Goal: Information Seeking & Learning: Learn about a topic

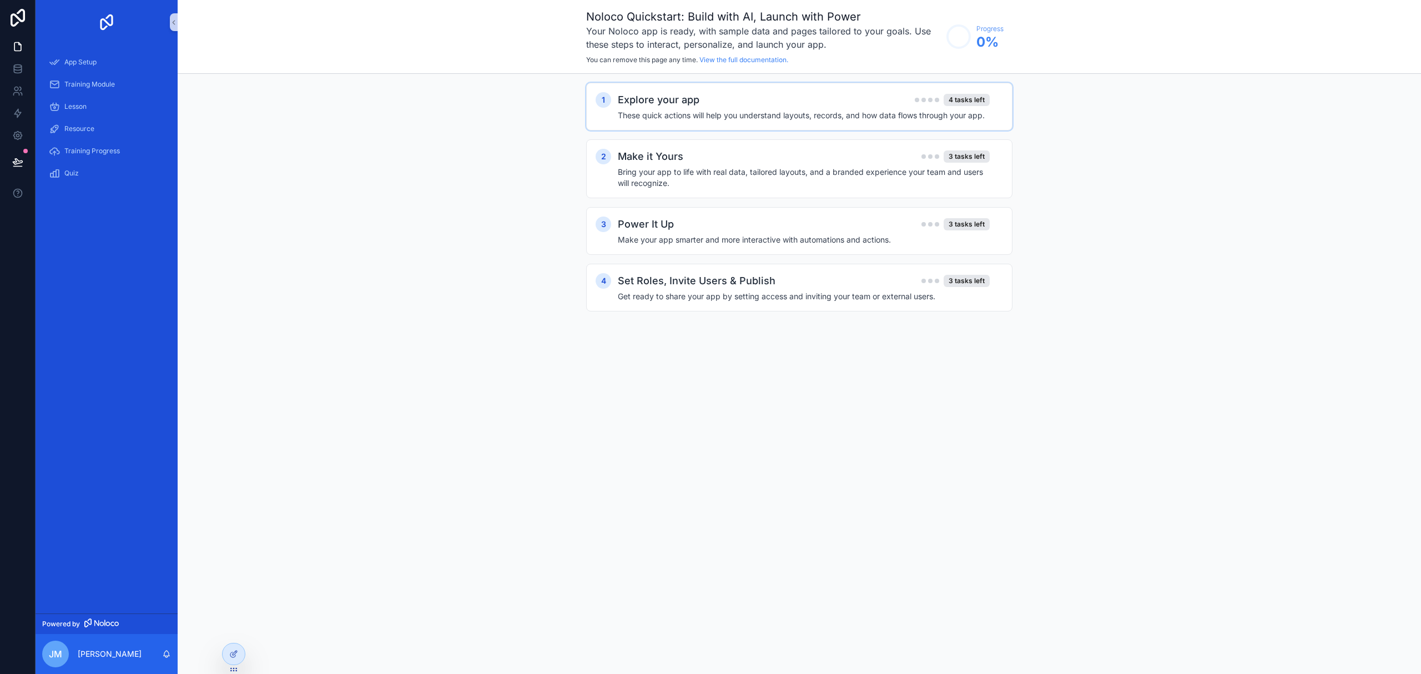
click at [742, 121] on div "1 Explore your app 4 tasks left These quick actions will help you understand la…" at bounding box center [799, 107] width 426 height 48
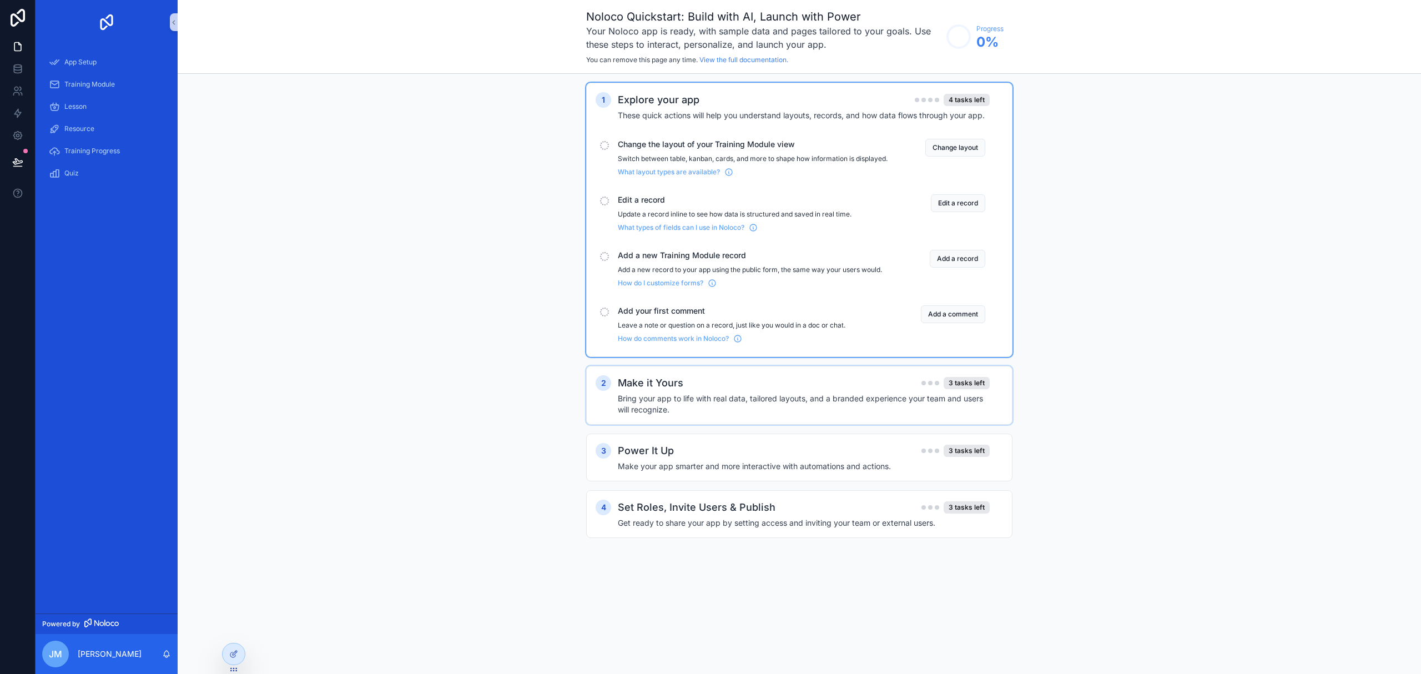
click at [675, 391] on h2 "Make it Yours" at bounding box center [650, 383] width 65 height 16
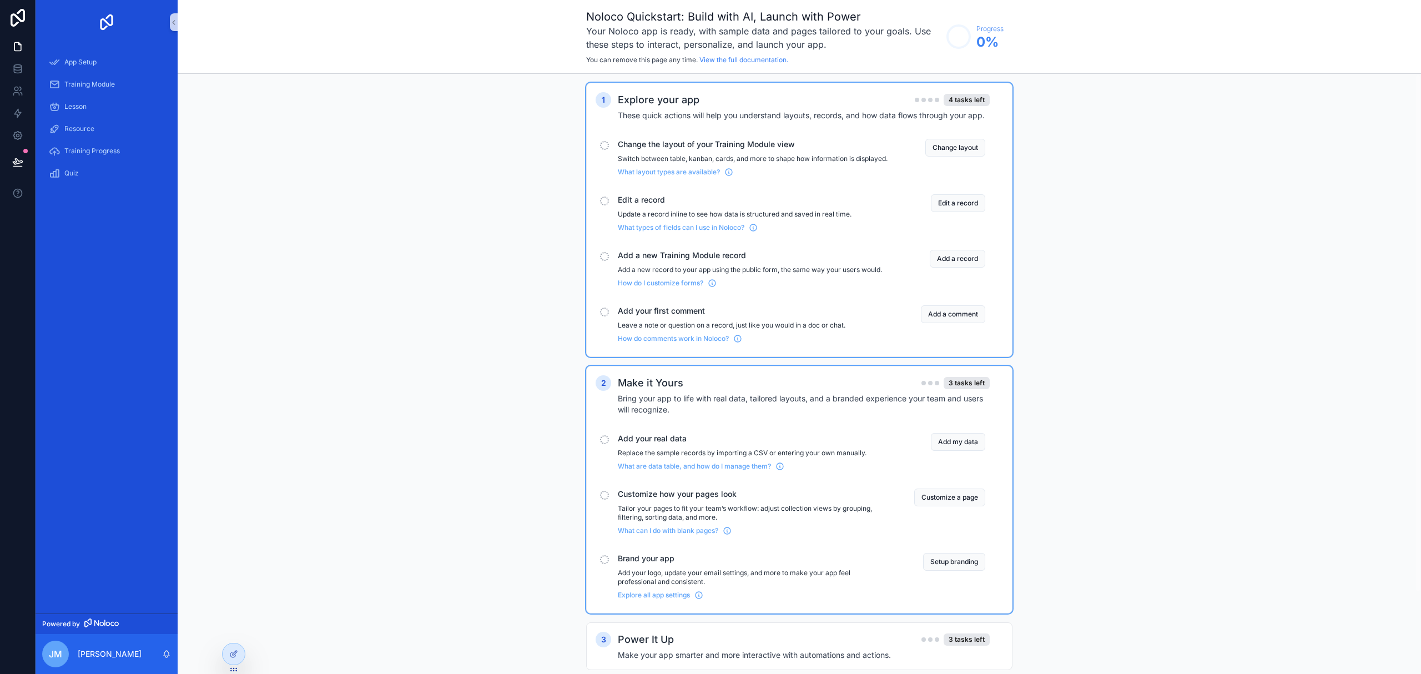
click at [675, 457] on div "Add your real data Replace the sample records by importing a CSV or entering yo…" at bounding box center [753, 452] width 270 height 38
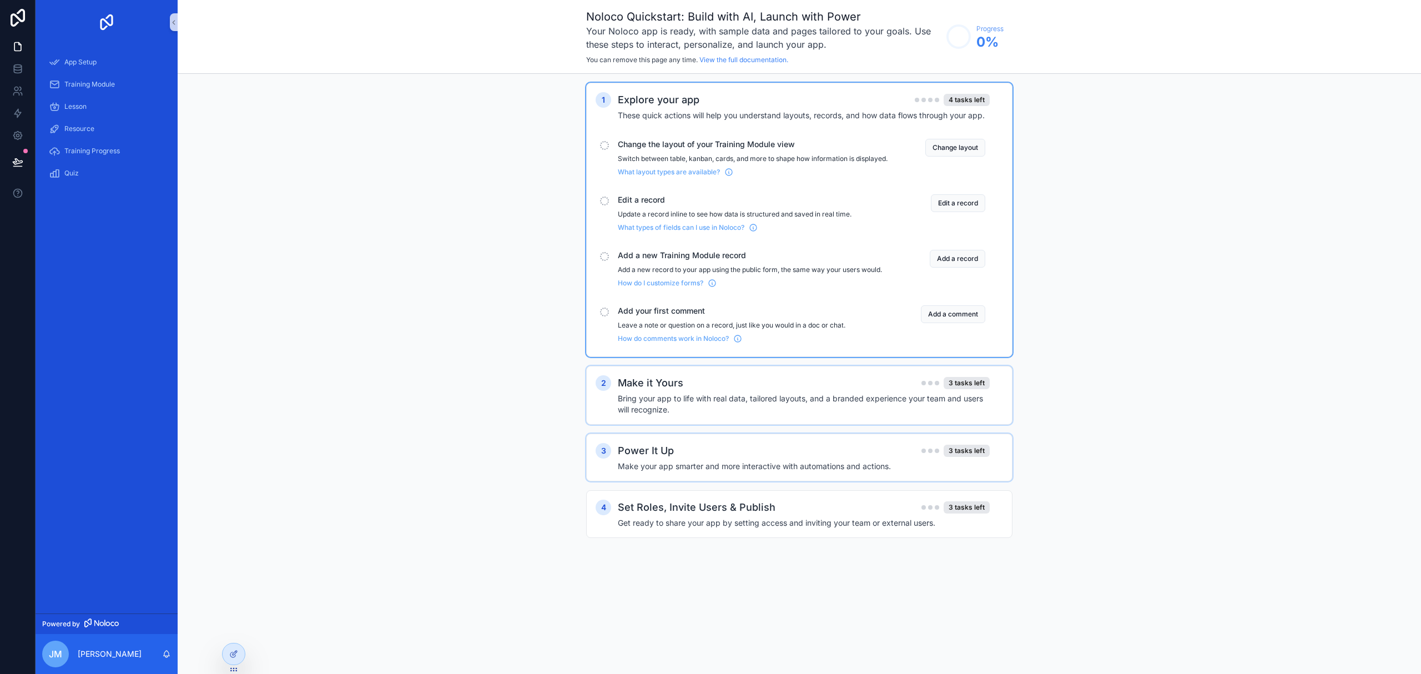
click at [690, 481] on div "3 Power It Up 3 tasks left Make your app smarter and more interactive with auto…" at bounding box center [799, 457] width 426 height 48
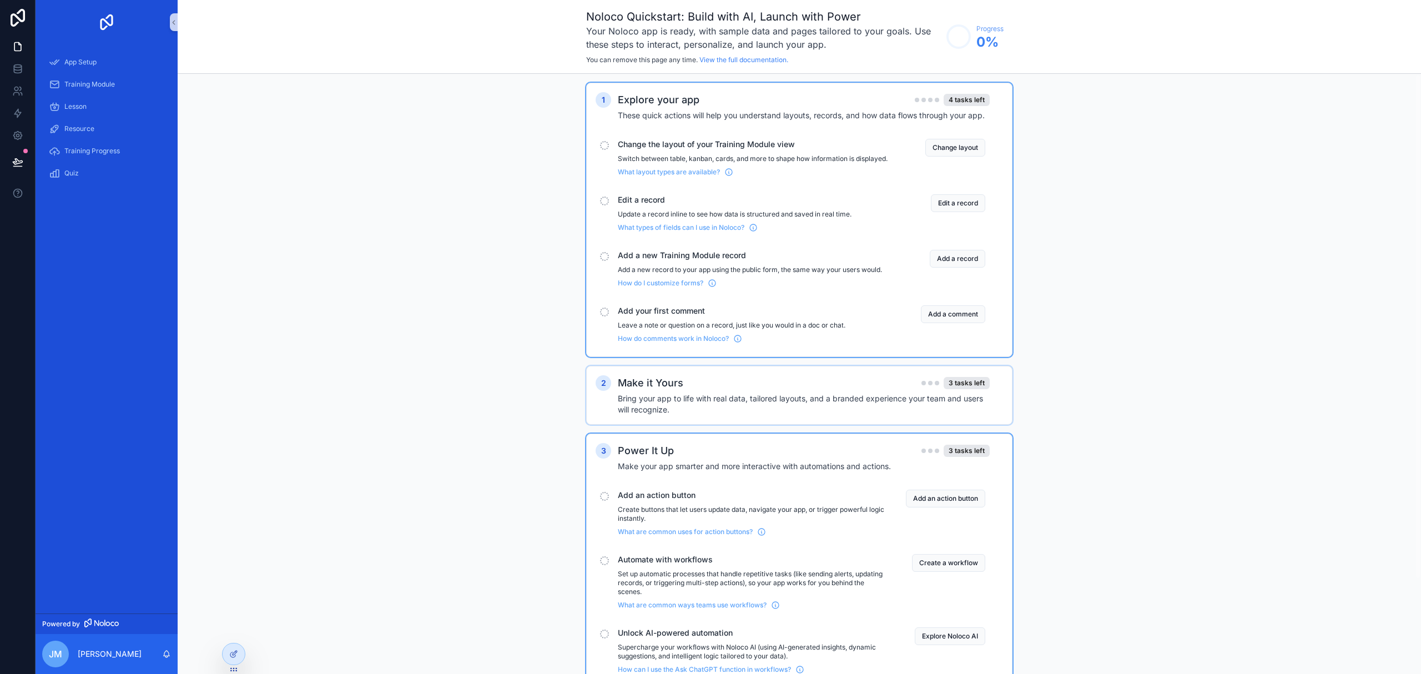
click at [606, 142] on div "scrollable content" at bounding box center [604, 145] width 9 height 9
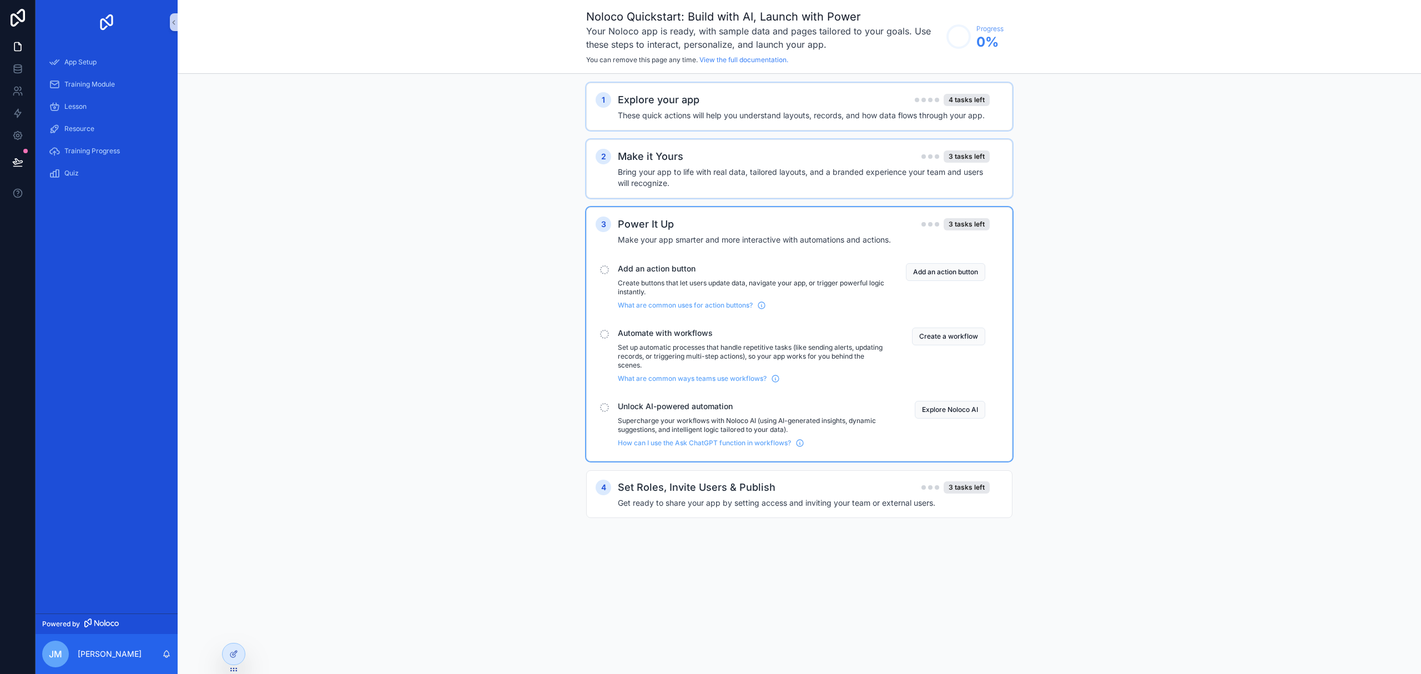
click at [658, 112] on h4 "These quick actions will help you understand layouts, records, and how data flo…" at bounding box center [804, 115] width 372 height 11
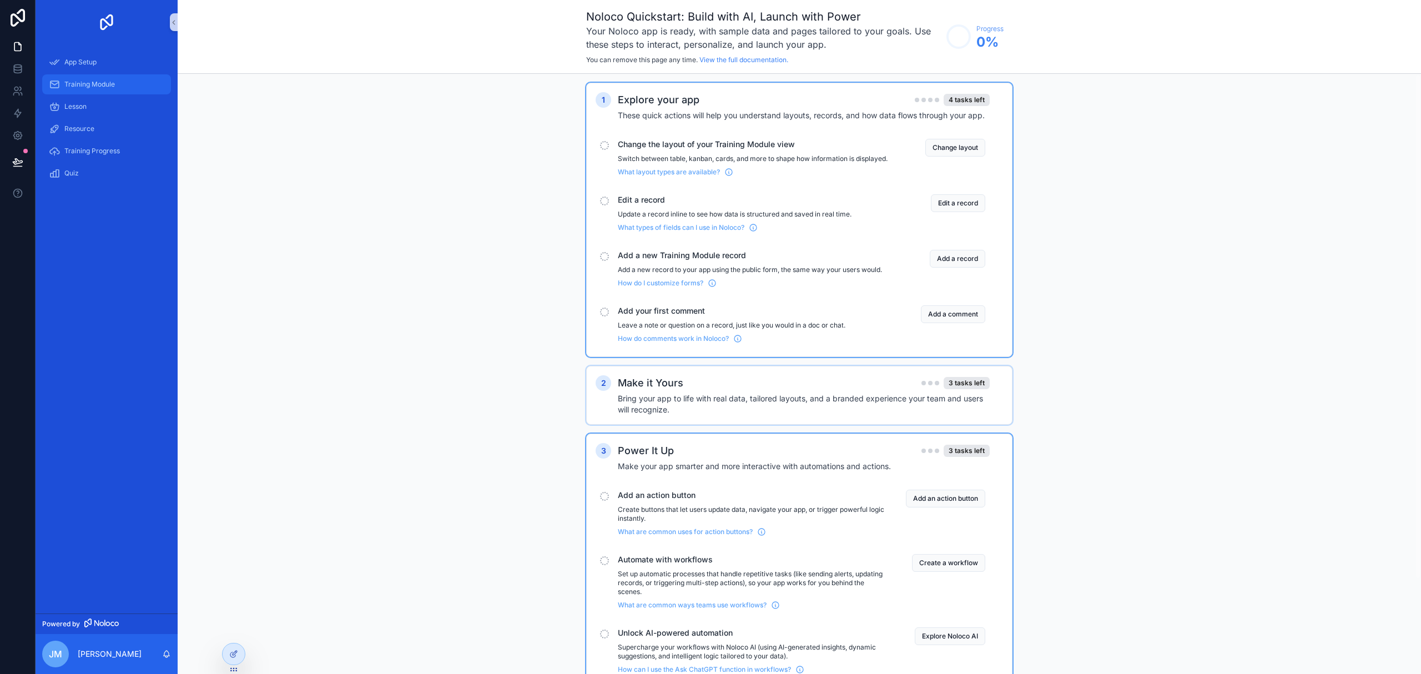
click at [92, 92] on div "Training Module" at bounding box center [106, 84] width 115 height 18
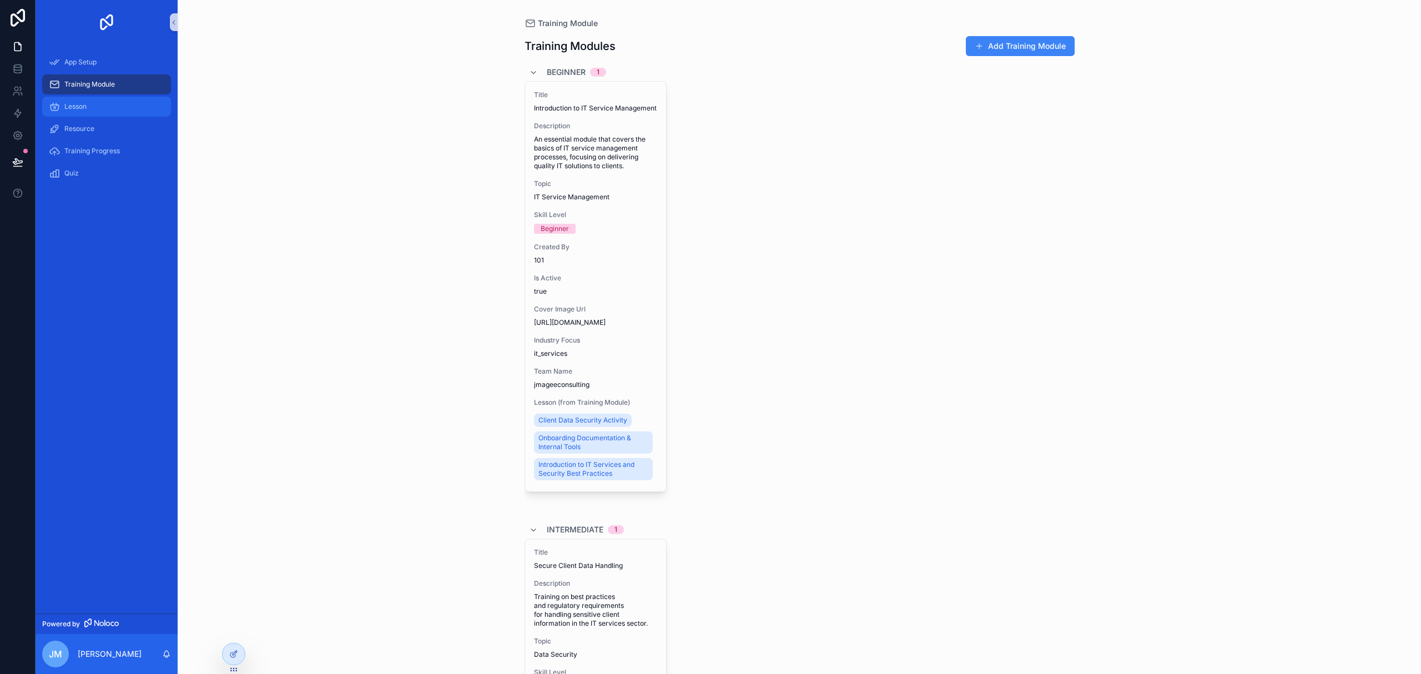
click at [78, 111] on div "Lesson" at bounding box center [106, 107] width 115 height 18
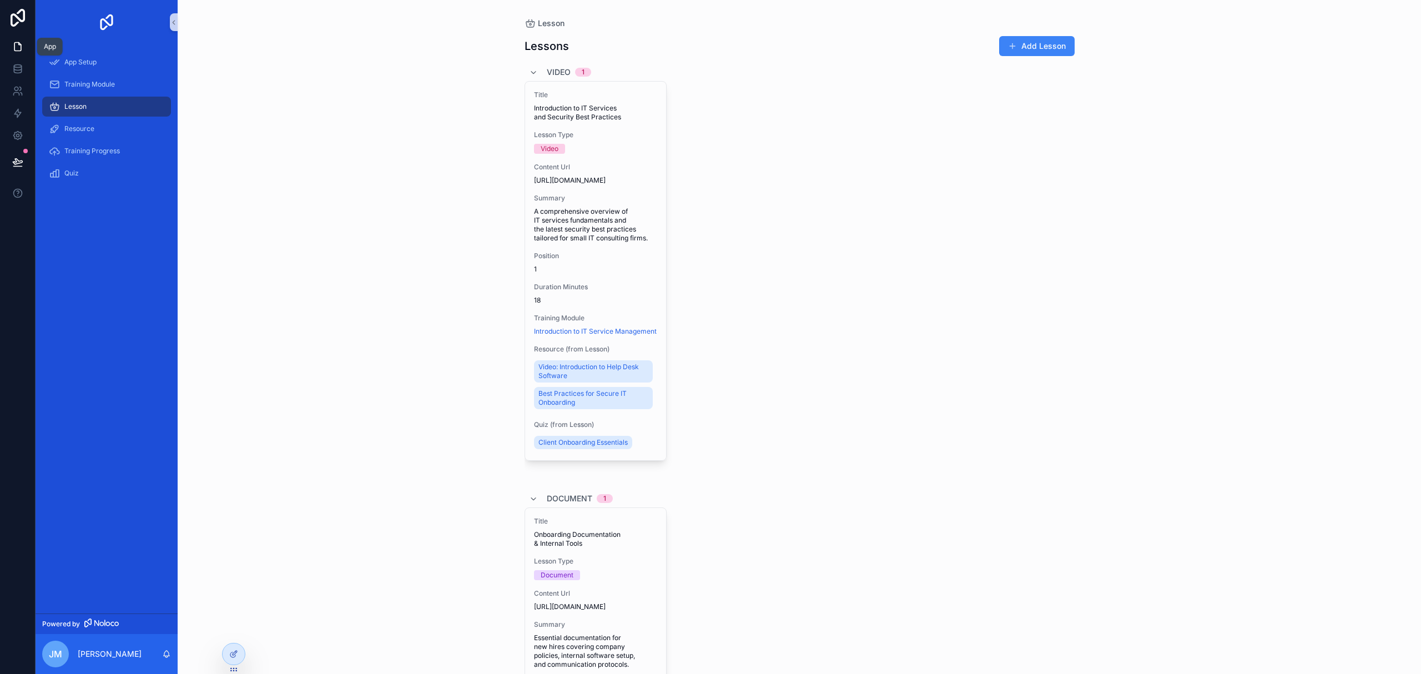
click at [23, 44] on link at bounding box center [17, 47] width 35 height 22
click at [23, 22] on icon at bounding box center [18, 18] width 22 height 18
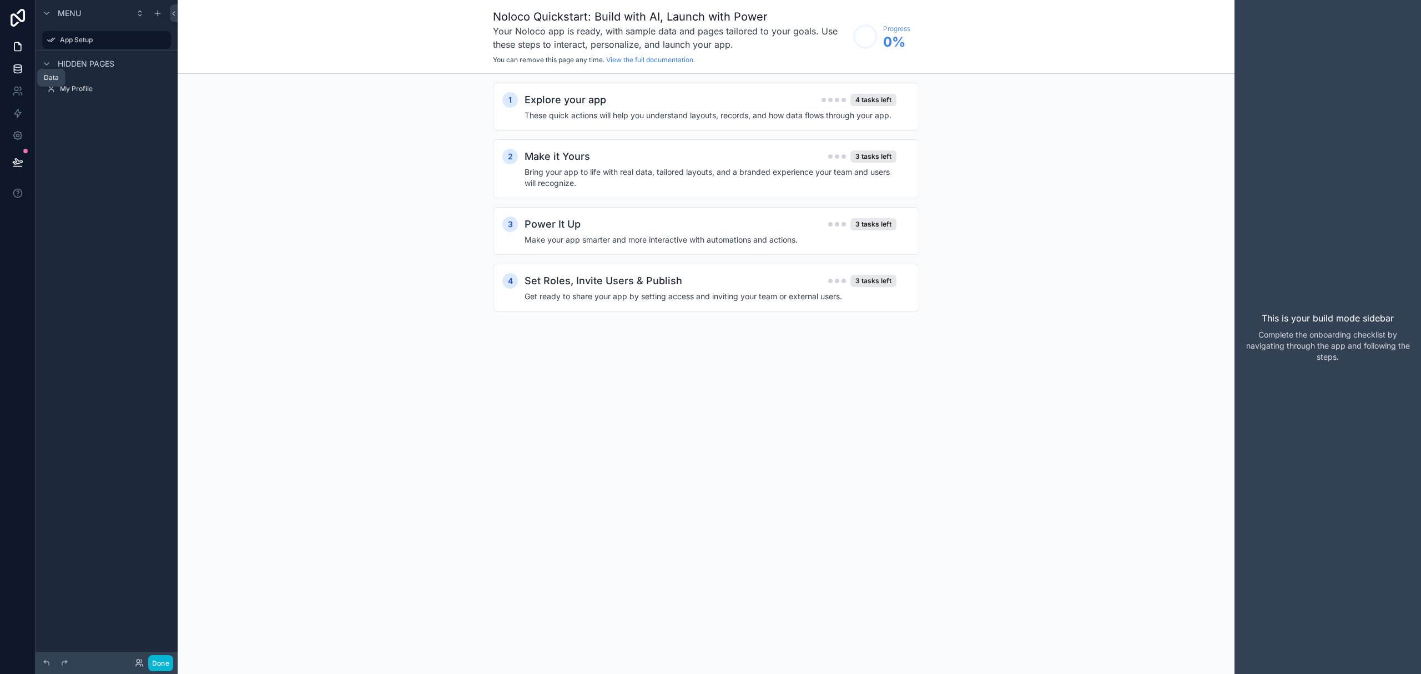
click at [12, 75] on link at bounding box center [17, 69] width 35 height 22
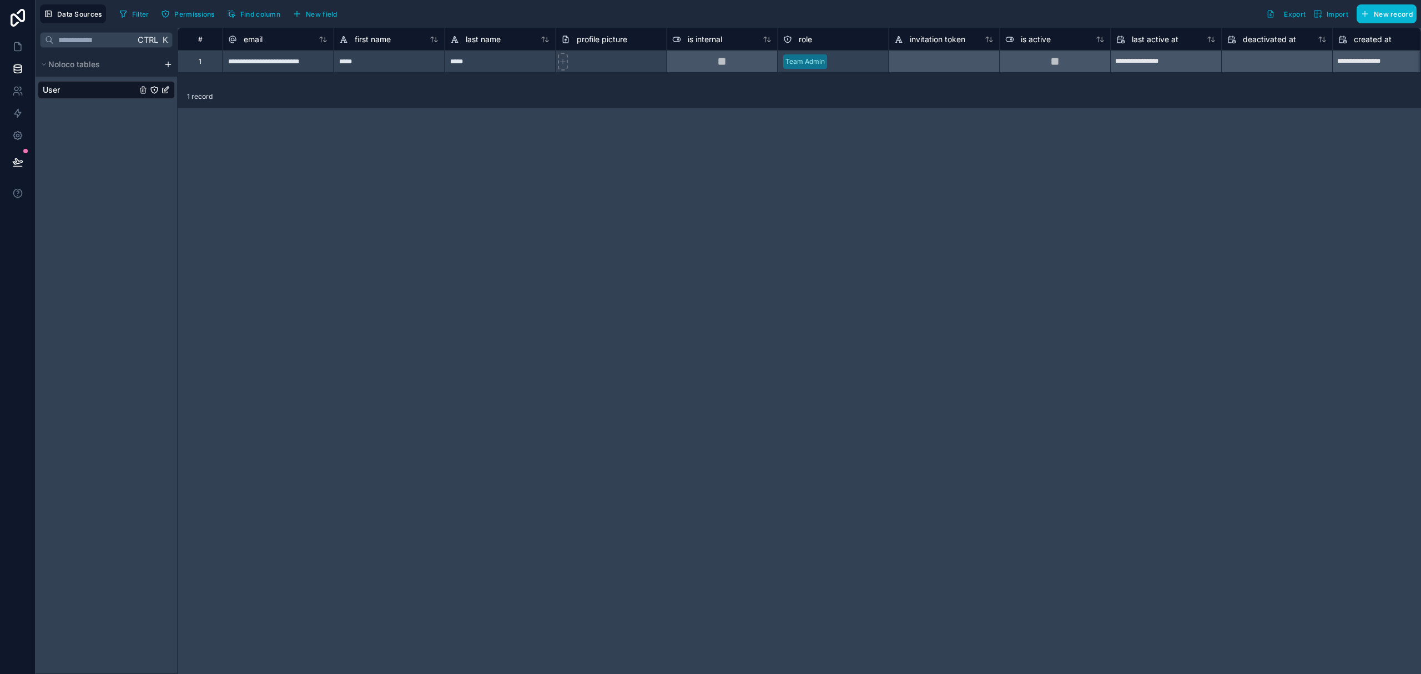
click at [169, 67] on html "**********" at bounding box center [710, 337] width 1421 height 674
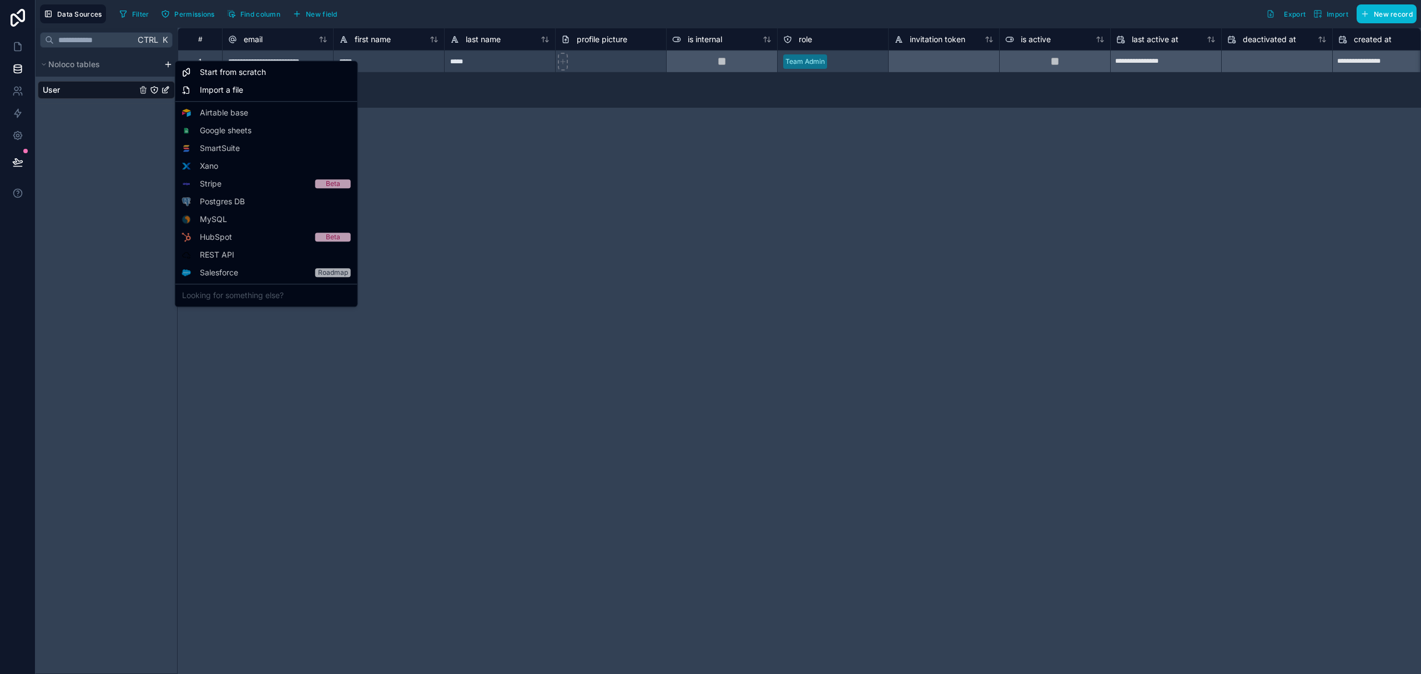
click at [87, 241] on html "**********" at bounding box center [710, 337] width 1421 height 674
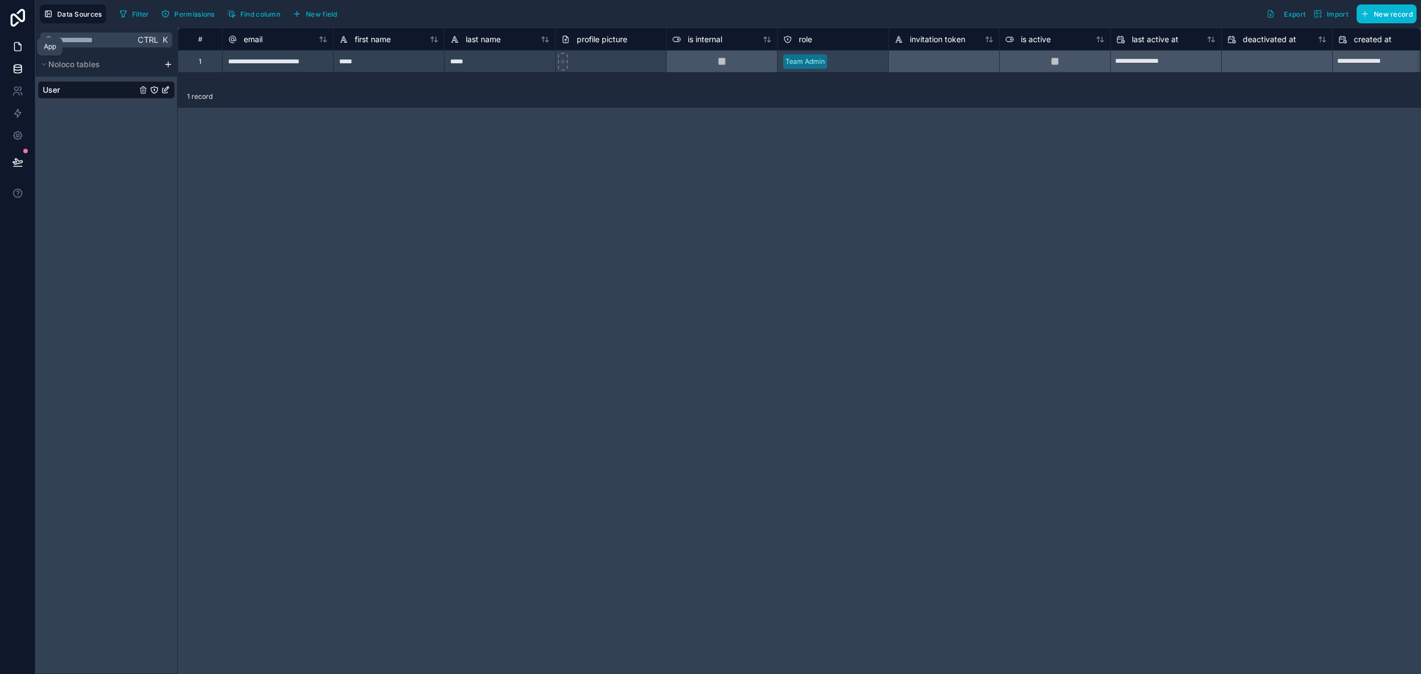
click at [26, 57] on link at bounding box center [17, 47] width 35 height 22
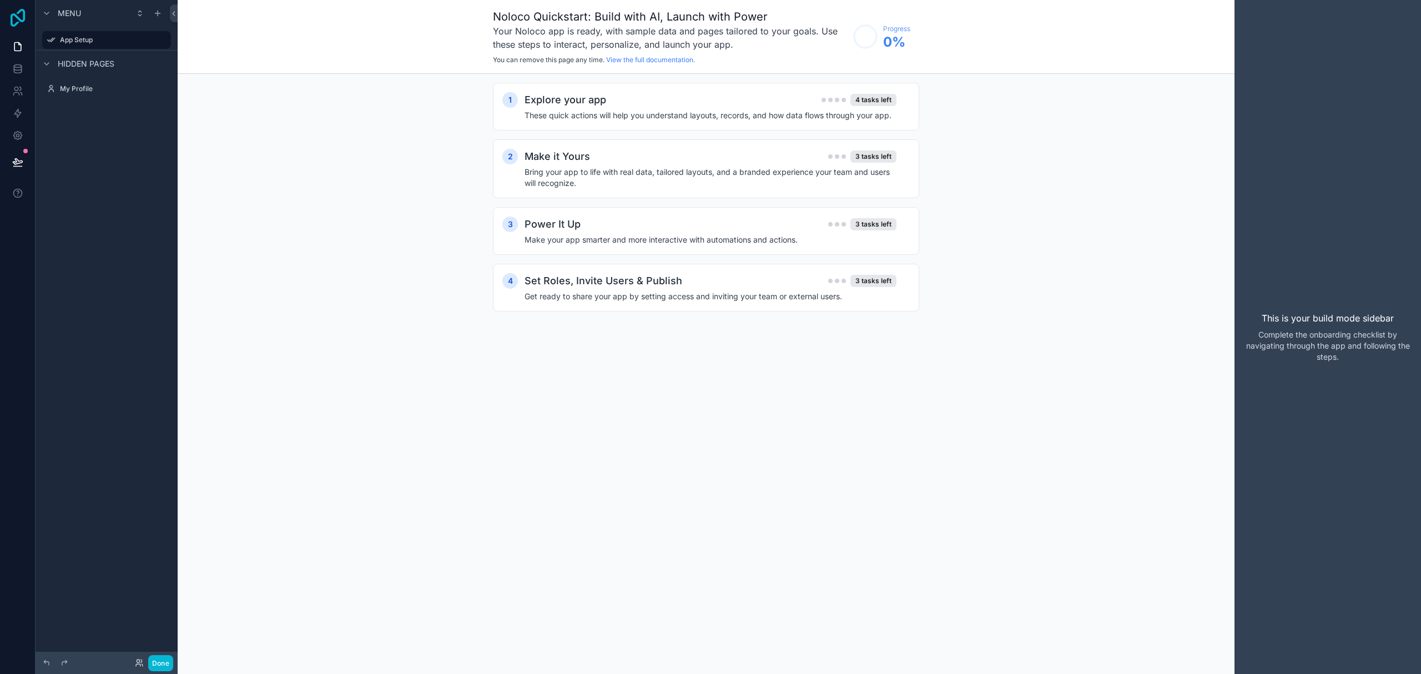
click at [26, 18] on icon at bounding box center [18, 18] width 22 height 18
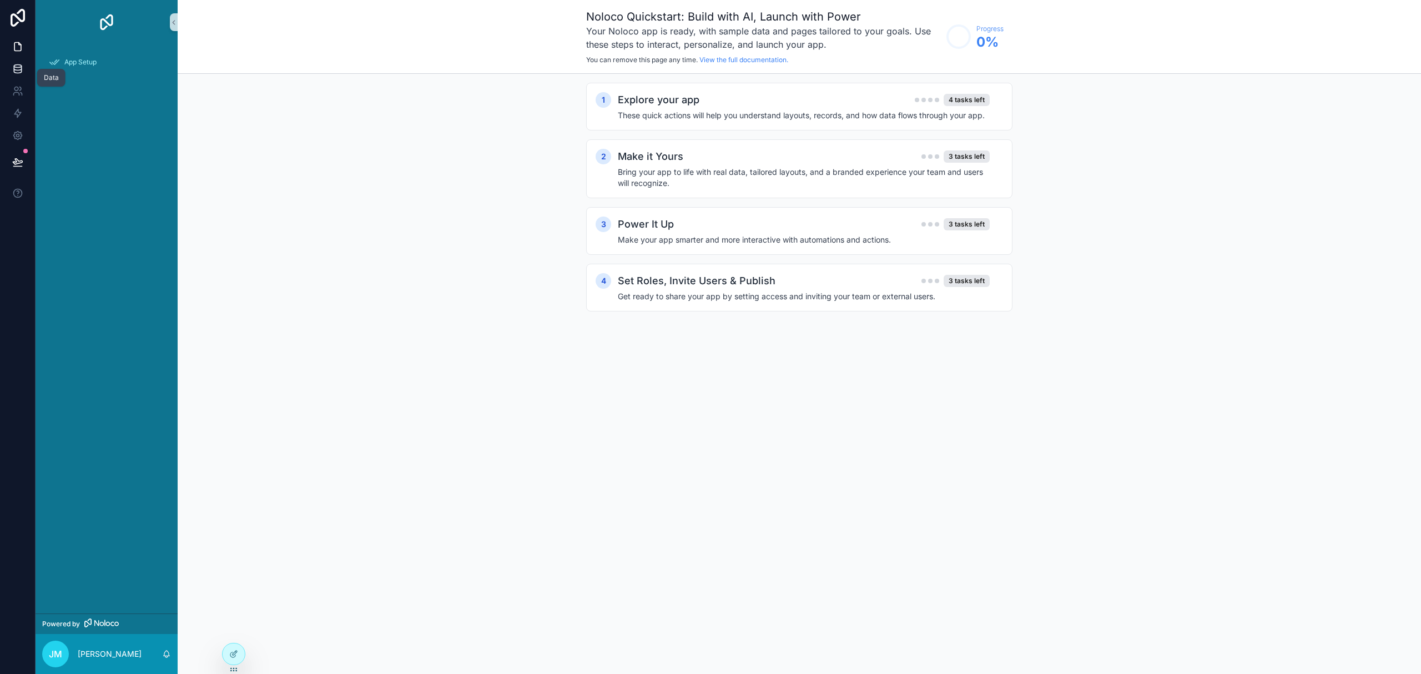
click at [20, 67] on icon at bounding box center [17, 68] width 11 height 11
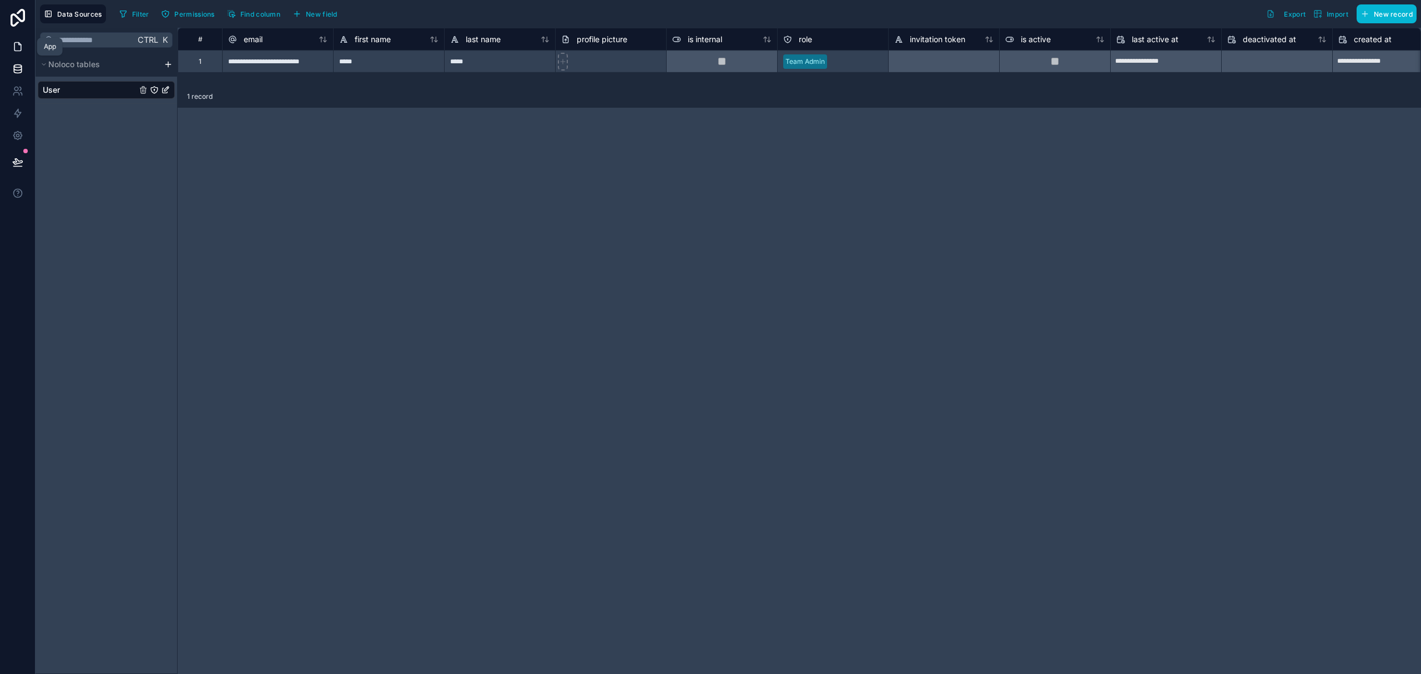
click at [16, 52] on icon at bounding box center [17, 46] width 11 height 11
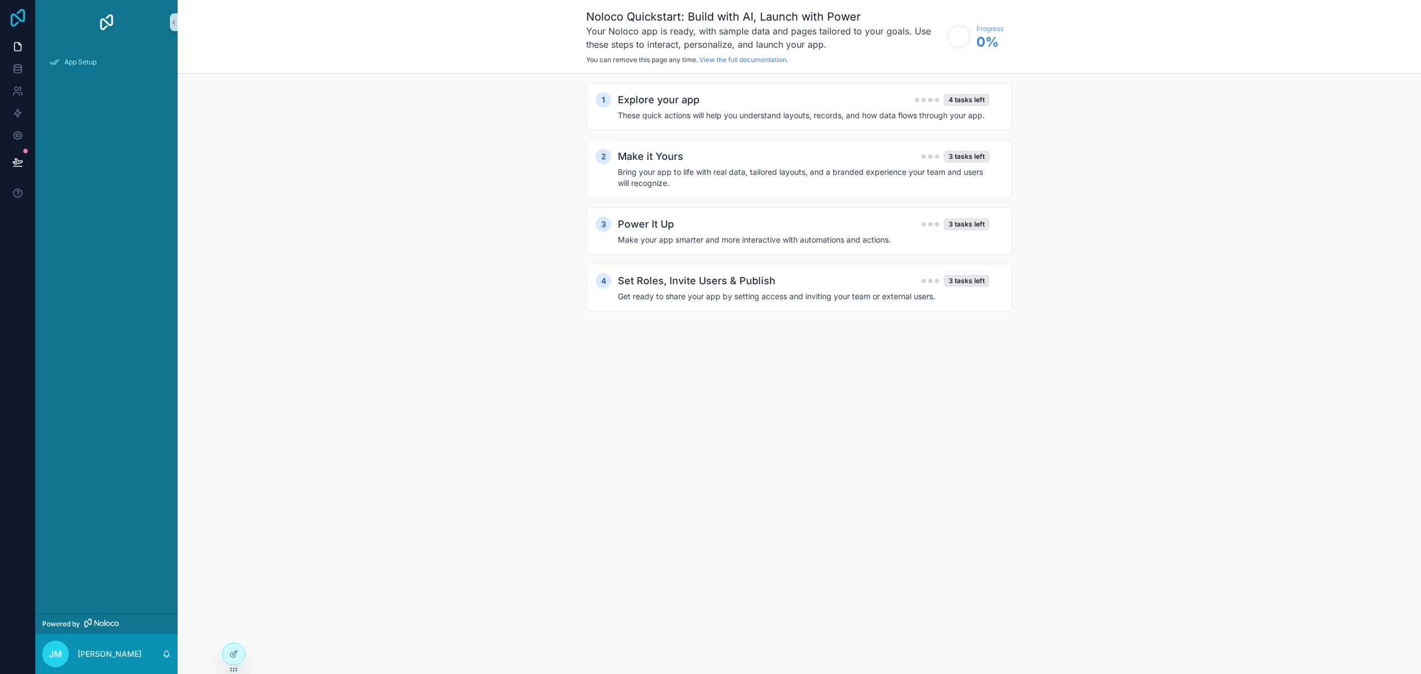
click at [18, 21] on icon at bounding box center [18, 18] width 22 height 18
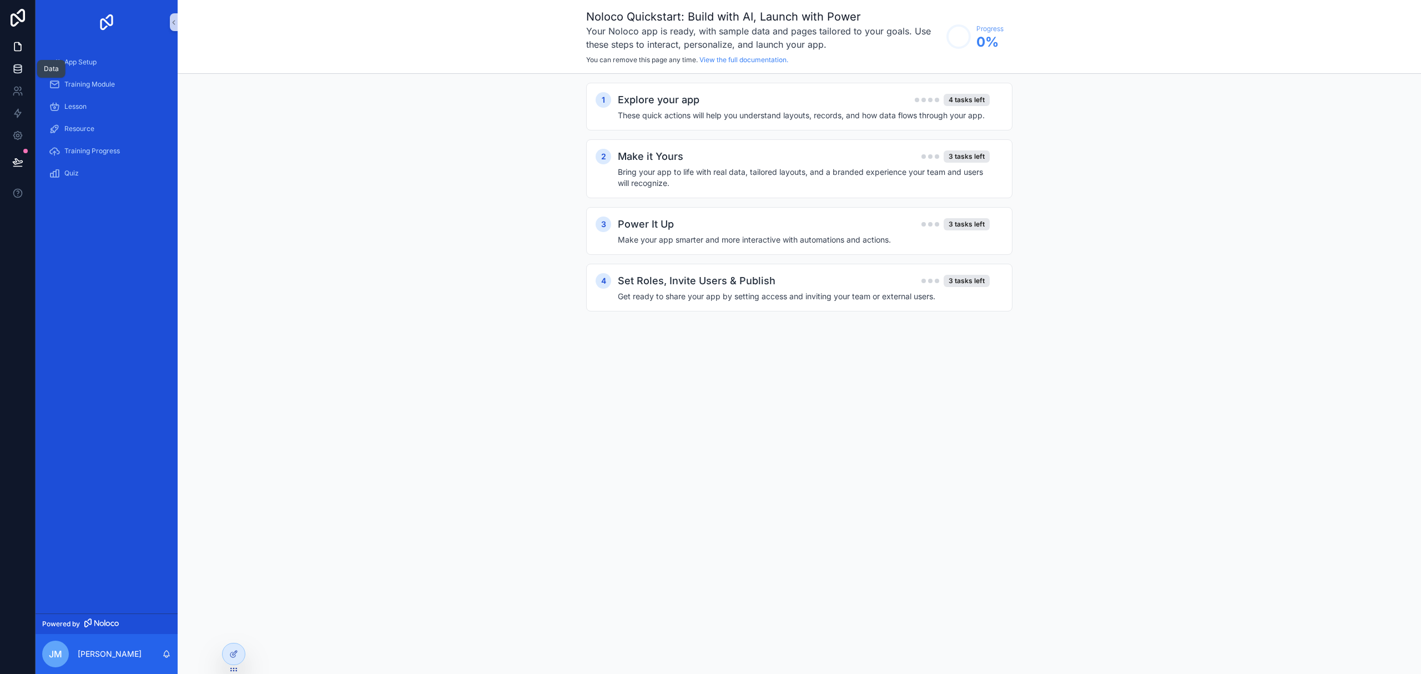
click at [19, 77] on link at bounding box center [17, 69] width 35 height 22
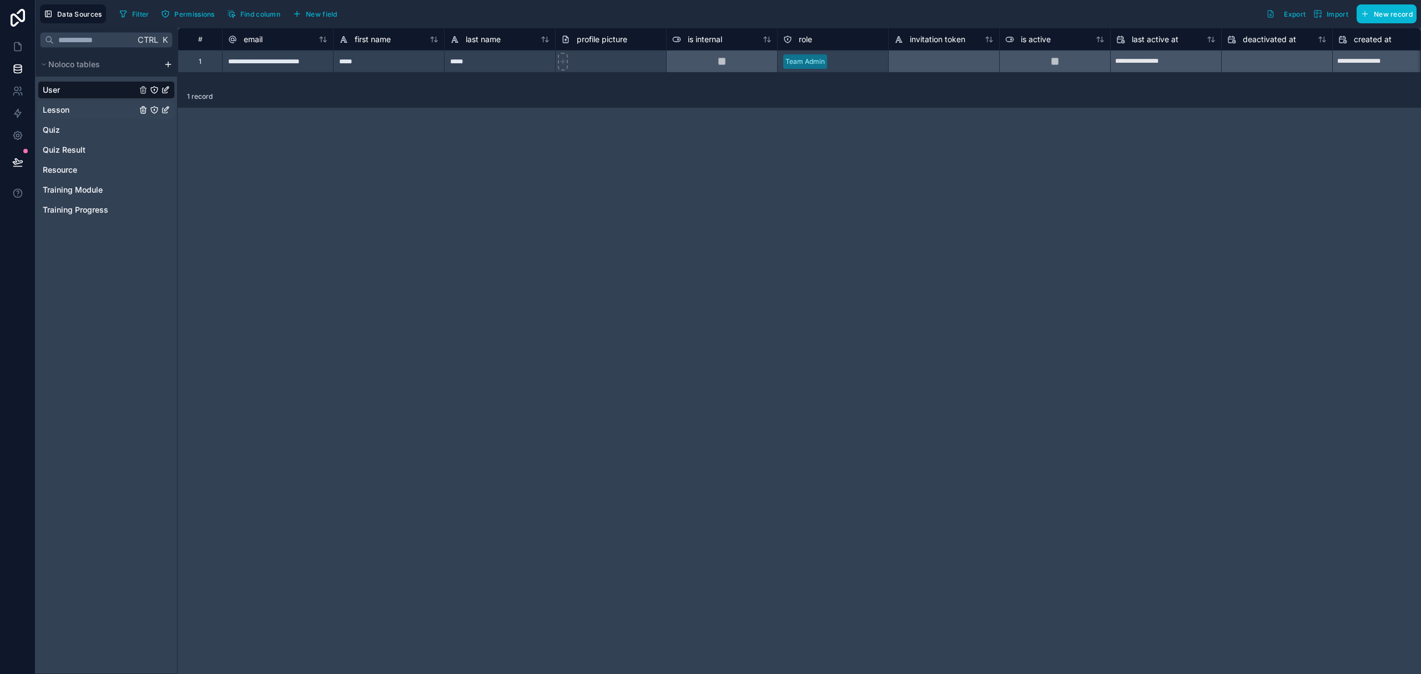
click at [64, 114] on span "Lesson" at bounding box center [56, 109] width 27 height 11
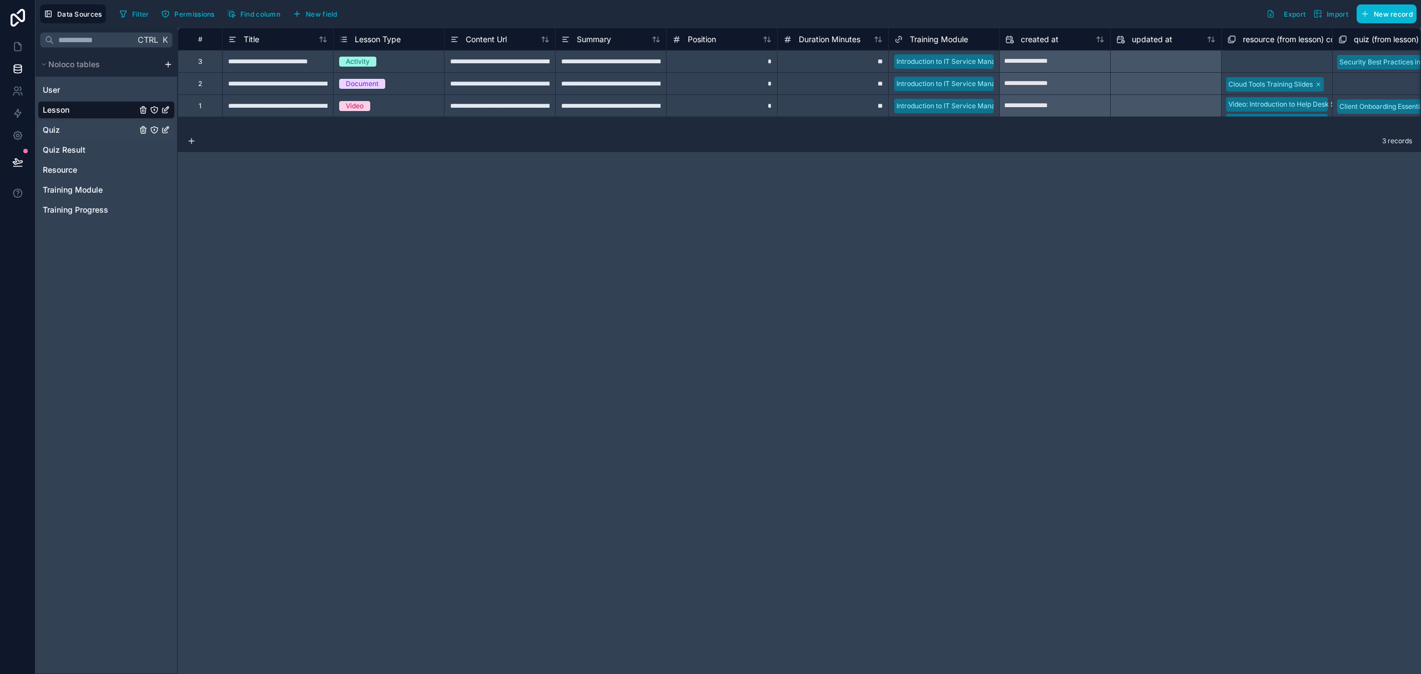
click at [63, 132] on div "Quiz" at bounding box center [106, 130] width 137 height 18
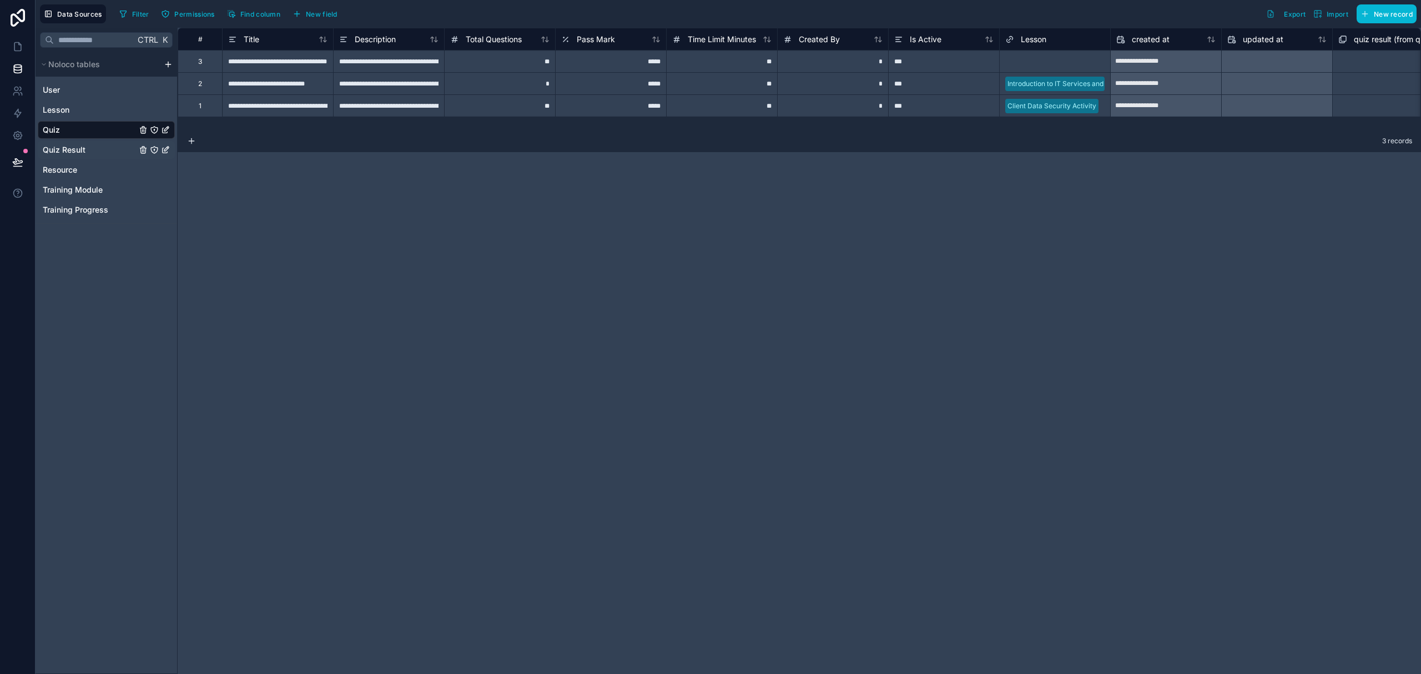
click at [62, 150] on span "Quiz Result" at bounding box center [64, 149] width 43 height 11
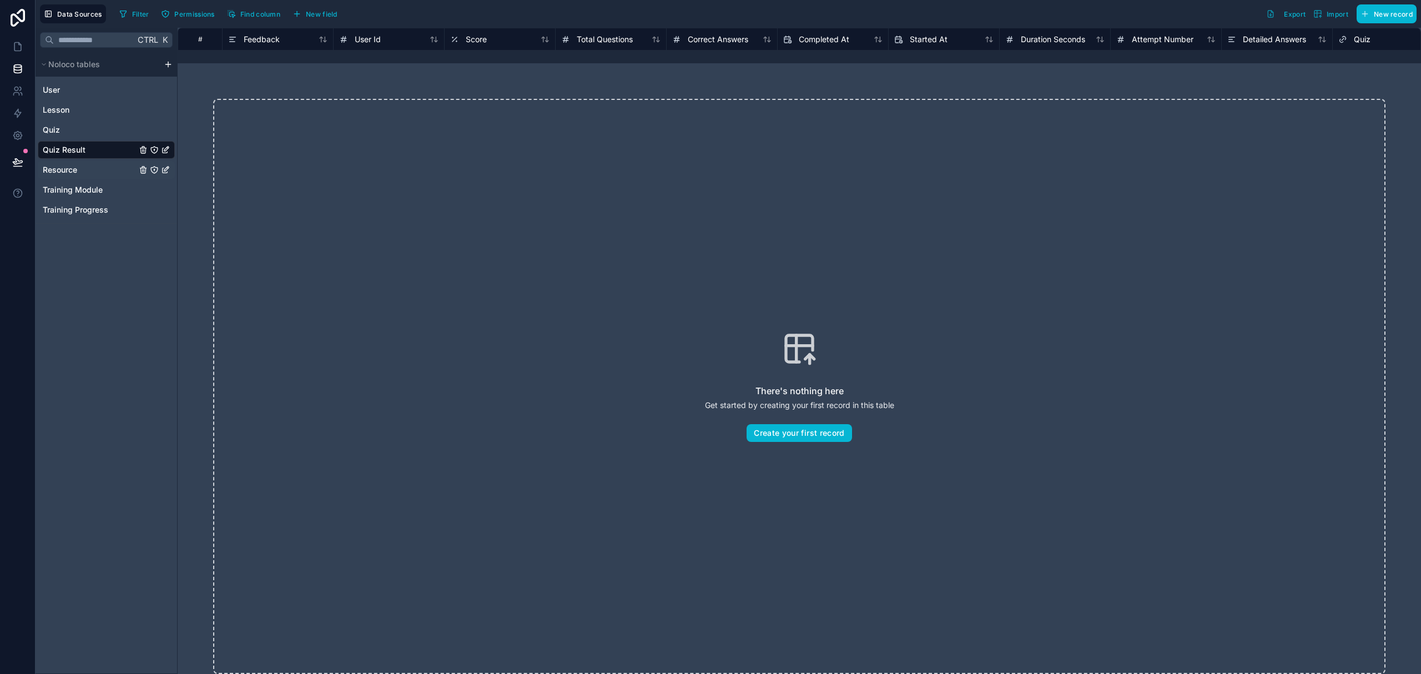
click at [65, 163] on div "Resource" at bounding box center [106, 170] width 137 height 18
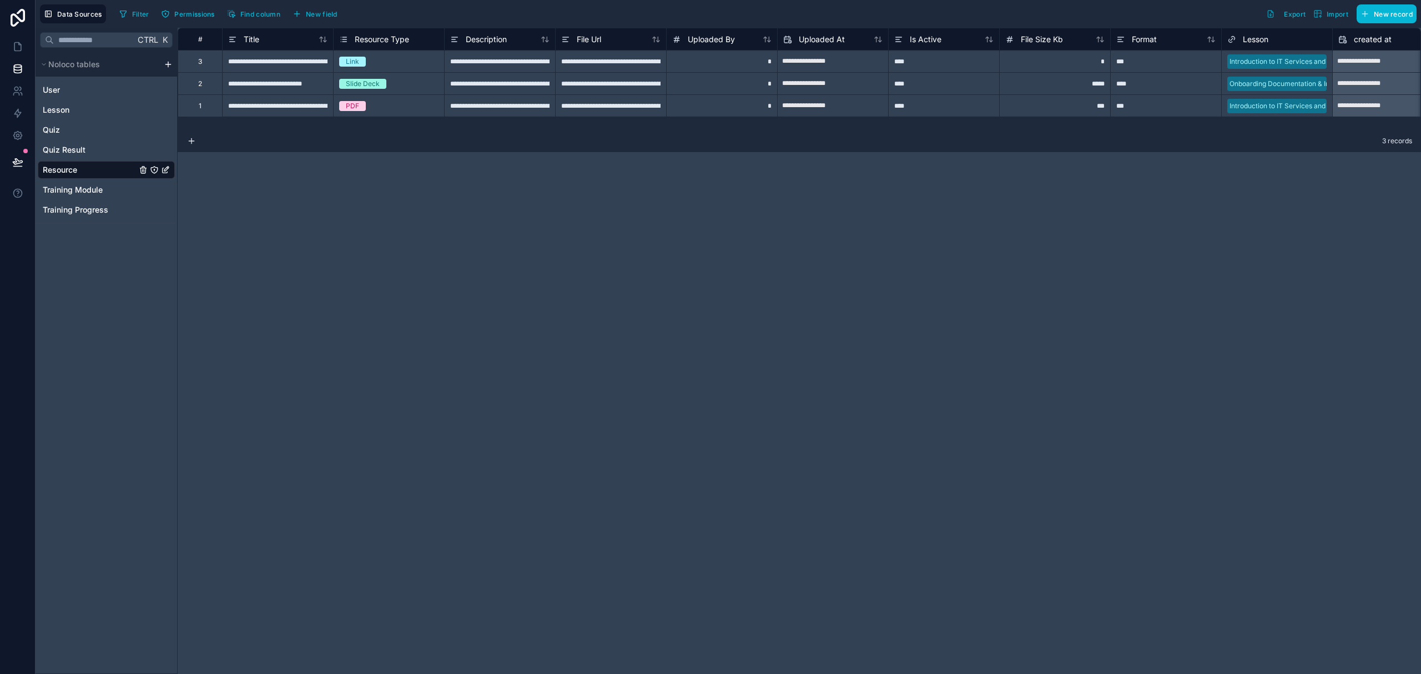
click at [71, 179] on div "User Lesson Quiz Quiz Result Resource Training Module Training Progress" at bounding box center [106, 148] width 137 height 142
click at [75, 194] on span "Training Module" at bounding box center [73, 189] width 60 height 11
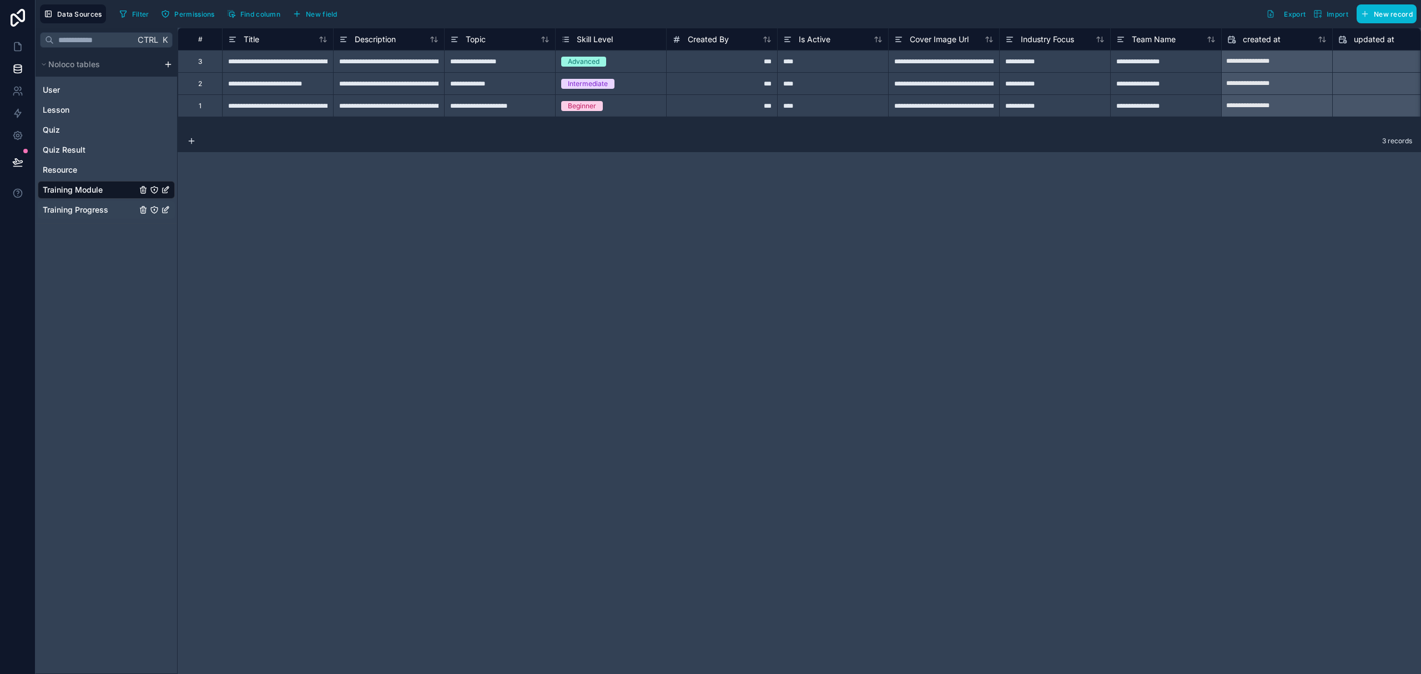
click at [78, 218] on div "Training Progress" at bounding box center [106, 210] width 137 height 18
